Goal: Information Seeking & Learning: Learn about a topic

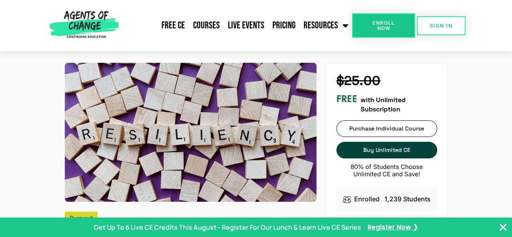
drag, startPoint x: 517, startPoint y: 30, endPoint x: 507, endPoint y: 17, distance: 16.4
click at [182, 24] on link "Free CE" at bounding box center [173, 25] width 32 height 20
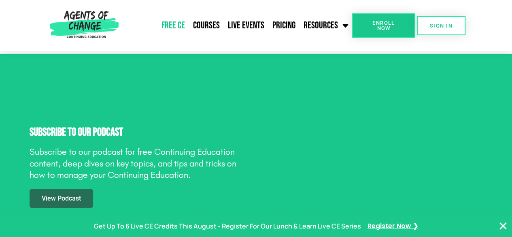
scroll to position [1144, 0]
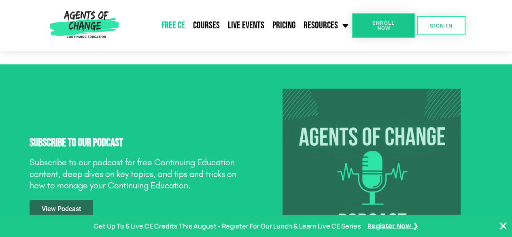
drag, startPoint x: 515, startPoint y: 11, endPoint x: 491, endPoint y: 97, distance: 89.3
